Goal: Task Accomplishment & Management: Use online tool/utility

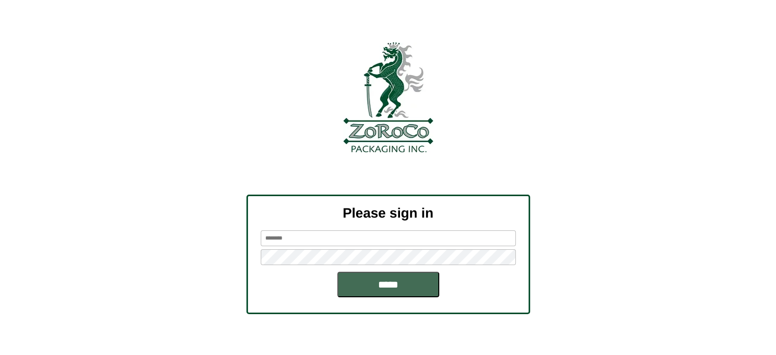
type input "********"
click at [378, 279] on input "*****" at bounding box center [388, 285] width 102 height 26
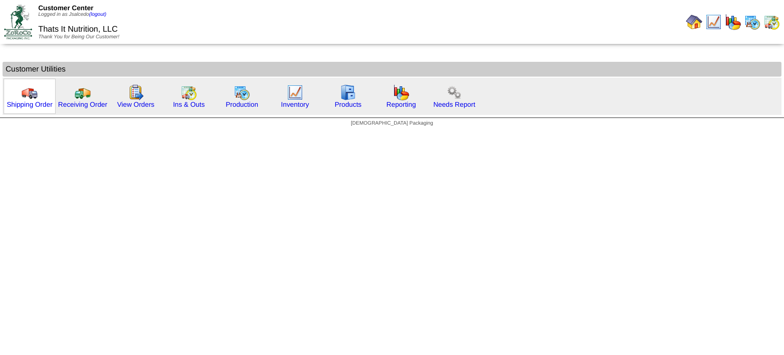
click at [27, 89] on img at bounding box center [29, 92] width 16 height 16
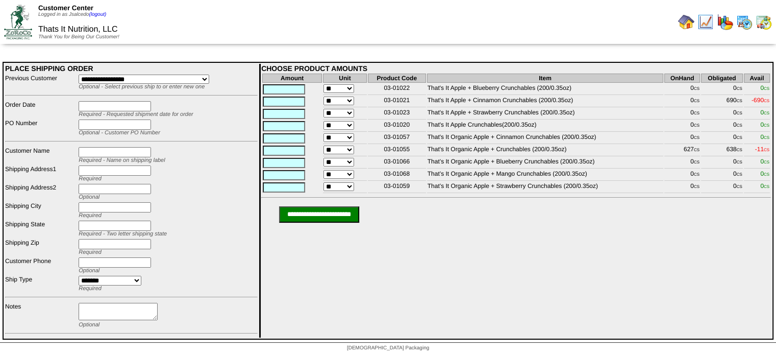
click at [766, 26] on img at bounding box center [764, 22] width 16 height 16
